Goal: Information Seeking & Learning: Learn about a topic

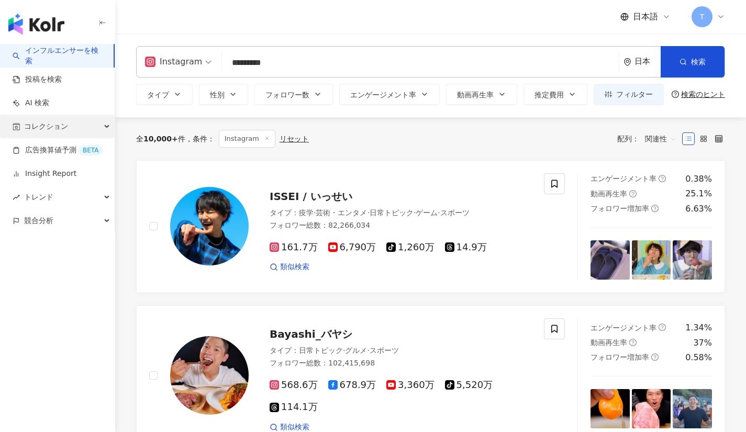
click at [78, 121] on div "コレクション" at bounding box center [57, 127] width 115 height 24
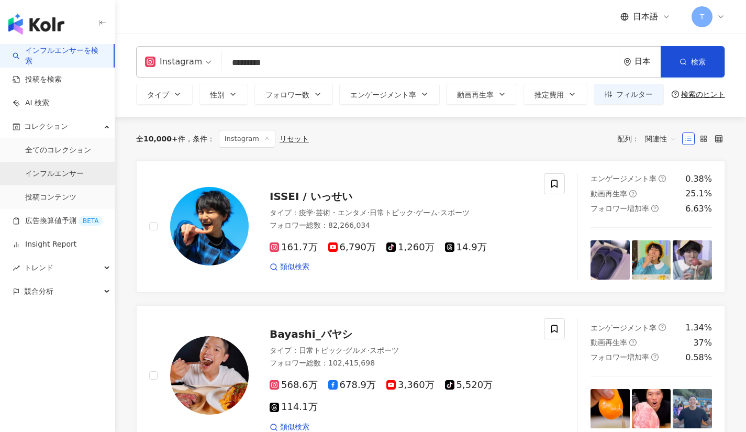
click at [76, 168] on link "インフルエンサー" at bounding box center [54, 173] width 59 height 10
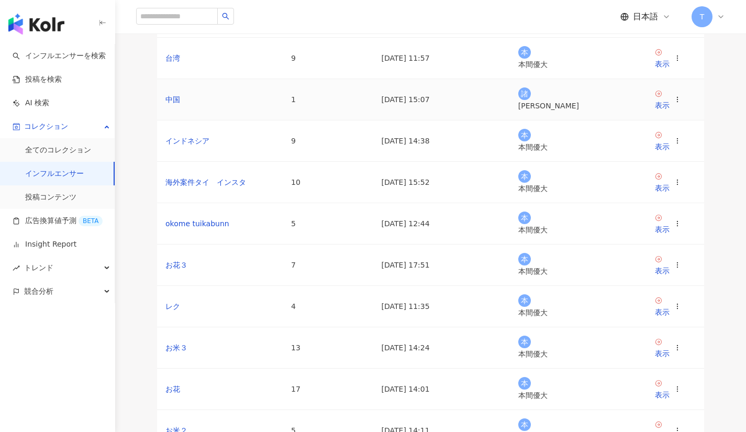
scroll to position [142, 0]
click at [262, 77] on td "台湾" at bounding box center [220, 56] width 126 height 41
click at [301, 77] on td "9" at bounding box center [328, 56] width 91 height 41
click at [667, 68] on div "表示" at bounding box center [662, 63] width 15 height 12
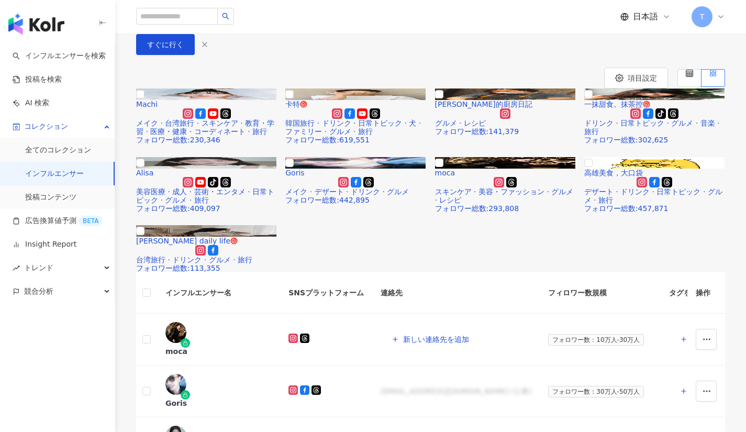
scroll to position [69, 0]
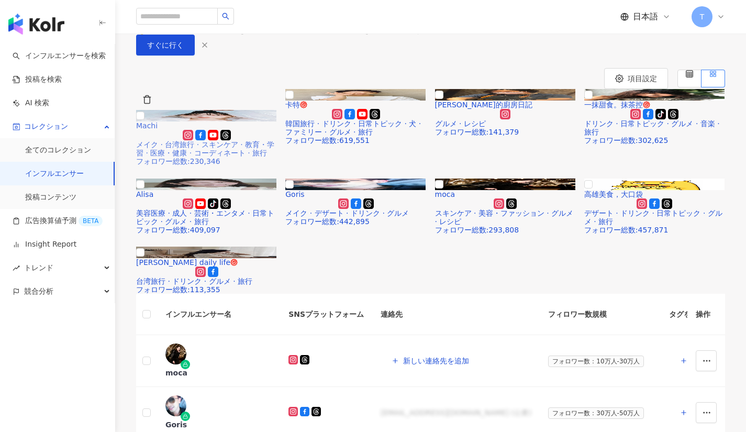
click at [244, 166] on link "アップグレード後、完全な情報を表示 Machi メイク · 台湾旅行 · スキンケア · 教育・学習 · 医療・健康 · コーディネート · 旅行 フォロワー…" at bounding box center [206, 131] width 141 height 70
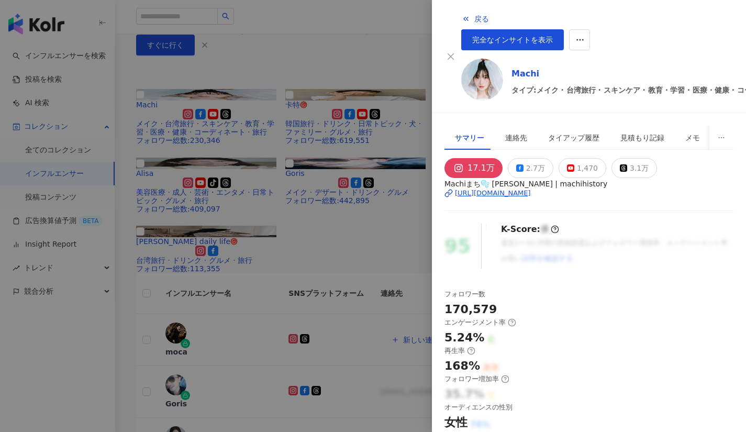
click at [380, 16] on div at bounding box center [373, 216] width 746 height 432
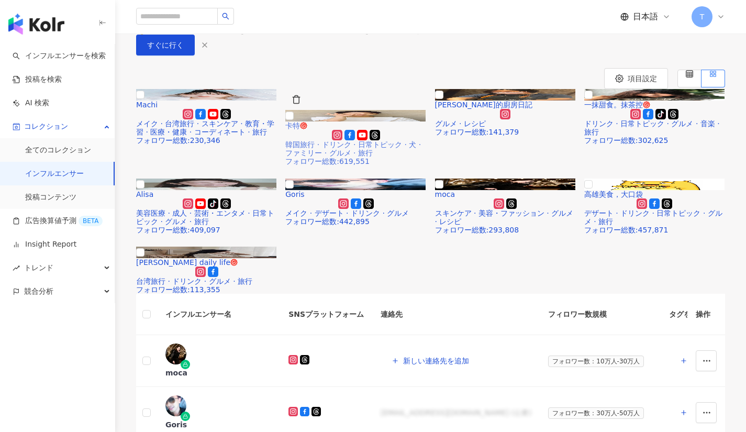
click at [397, 140] on div at bounding box center [355, 135] width 141 height 10
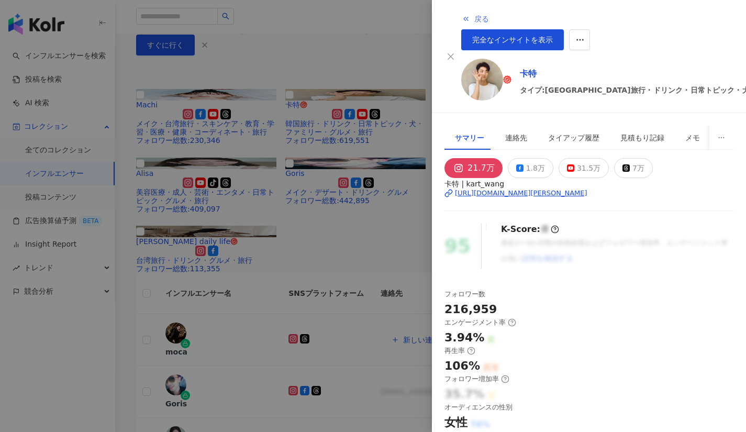
click at [461, 9] on button "戻る" at bounding box center [475, 18] width 28 height 21
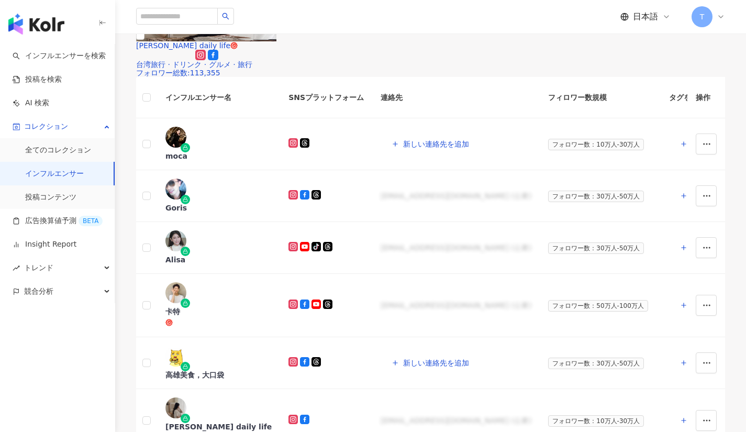
scroll to position [278, 0]
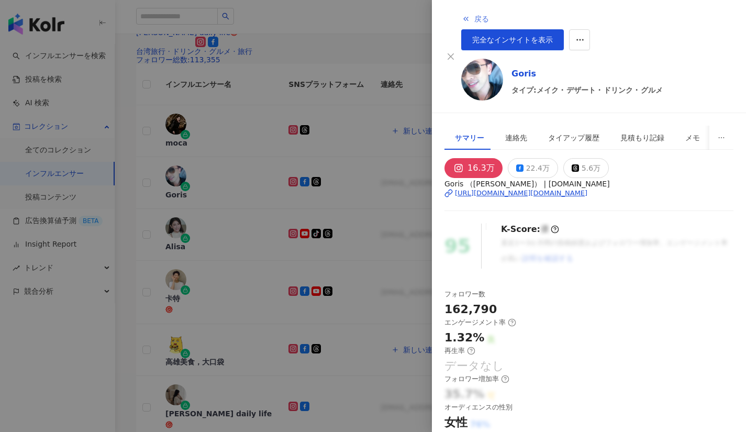
click at [461, 18] on icon "button" at bounding box center [465, 19] width 8 height 8
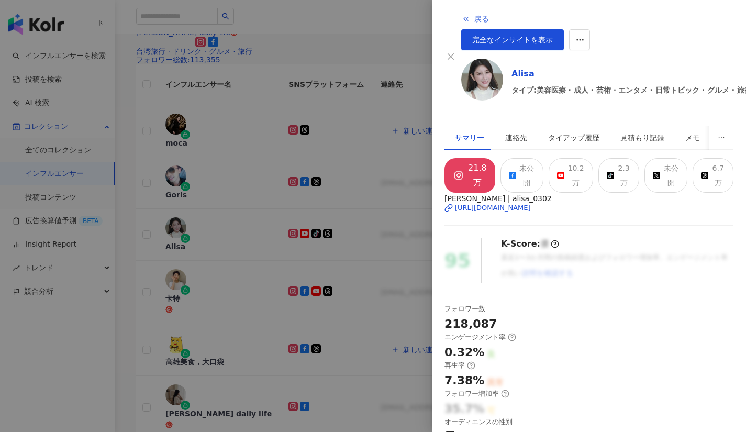
click at [461, 15] on icon "button" at bounding box center [465, 19] width 8 height 8
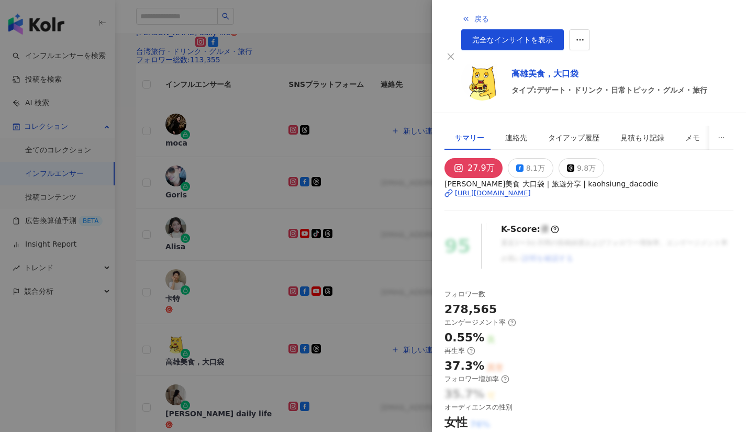
click at [461, 21] on button "戻る" at bounding box center [475, 18] width 28 height 21
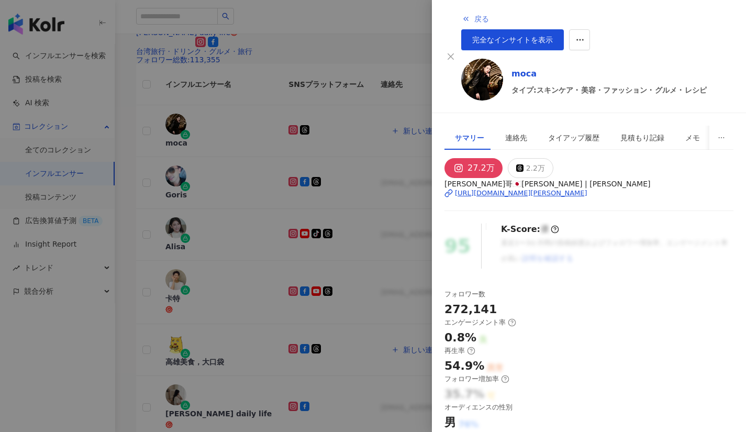
click at [461, 24] on button "戻る" at bounding box center [475, 18] width 28 height 21
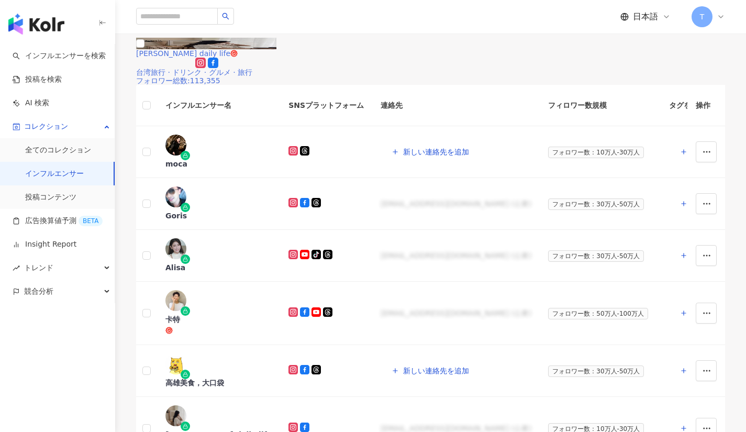
click at [205, 49] on img at bounding box center [206, 44] width 140 height 12
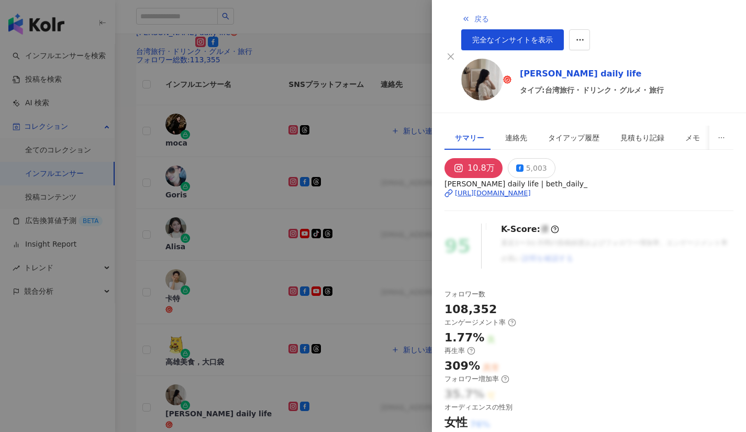
click at [461, 9] on button "戻る" at bounding box center [475, 18] width 28 height 21
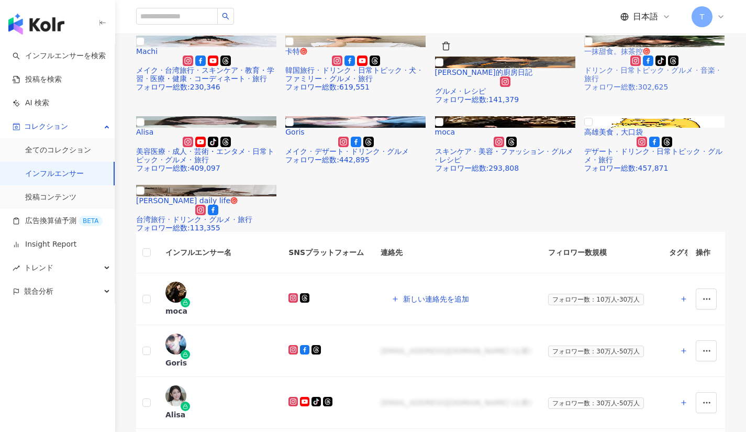
scroll to position [122, 0]
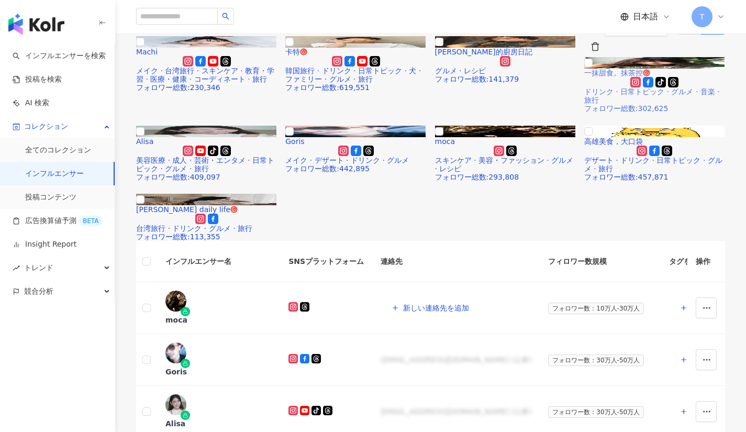
click at [607, 69] on img at bounding box center [654, 63] width 140 height 12
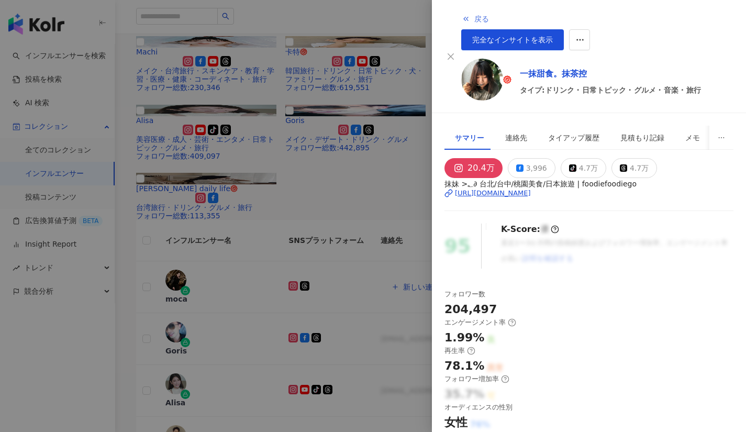
click at [461, 12] on button "戻る" at bounding box center [475, 18] width 28 height 21
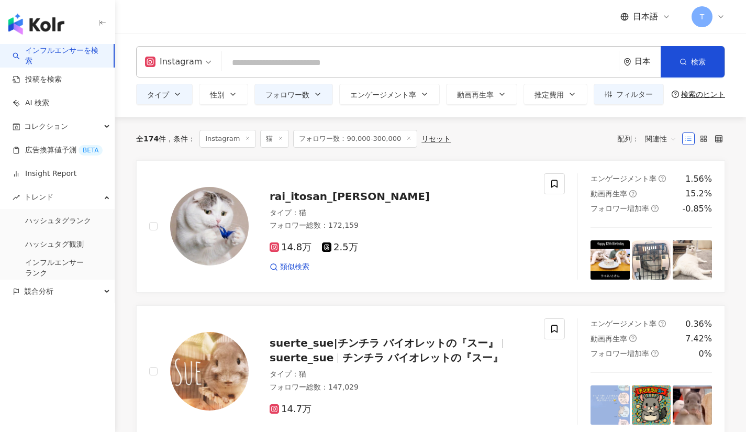
scroll to position [11, 0]
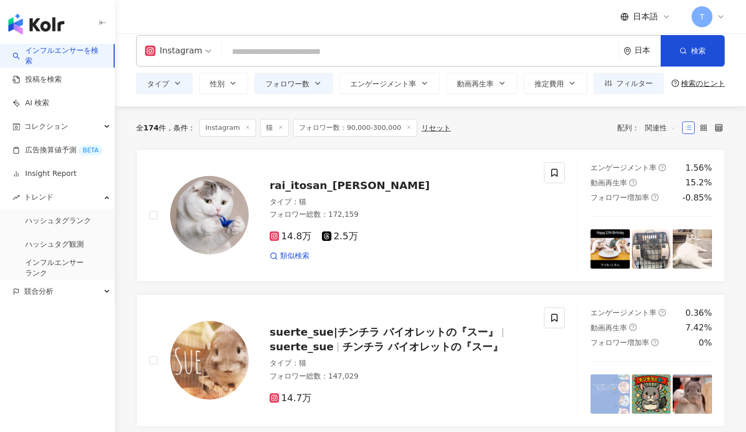
click at [246, 127] on line at bounding box center [247, 127] width 3 height 3
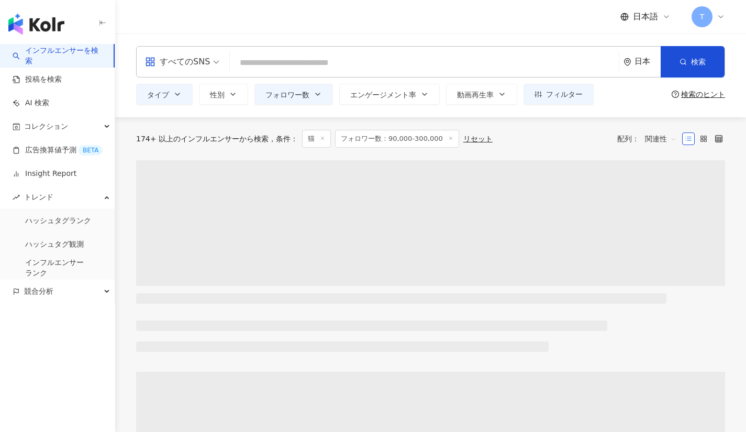
click at [246, 127] on div "174+ 以上のインフルエンサーから検索 条件 ： 猫 フォロワー数：90,000-300,000 リセット 配列： 関連性" at bounding box center [430, 138] width 589 height 43
click at [335, 138] on span "フォロワー数：90,000-300,000" at bounding box center [397, 139] width 124 height 18
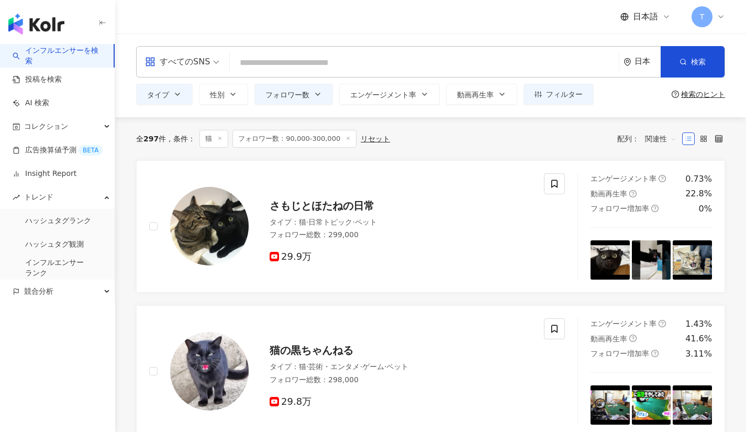
click at [345, 138] on span "フォロワー数：90,000-300,000" at bounding box center [294, 139] width 124 height 18
click at [347, 139] on line at bounding box center [348, 138] width 3 height 3
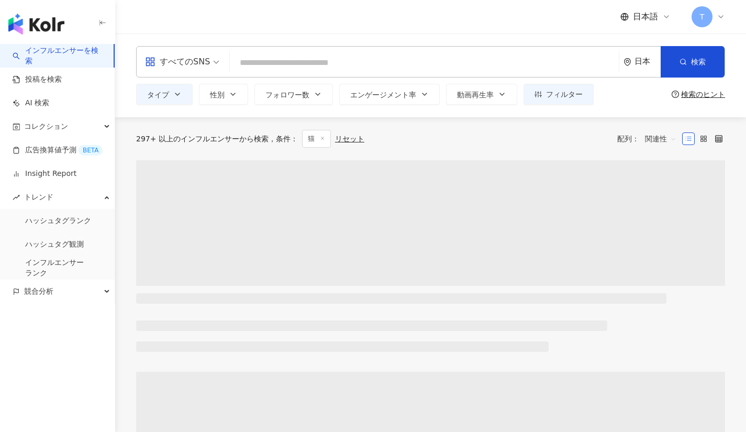
click at [316, 137] on div "297+ 以上のインフルエンサーから検索 条件 ： 猫 リセット 配列： 関連性" at bounding box center [430, 139] width 589 height 18
